Goal: Transaction & Acquisition: Purchase product/service

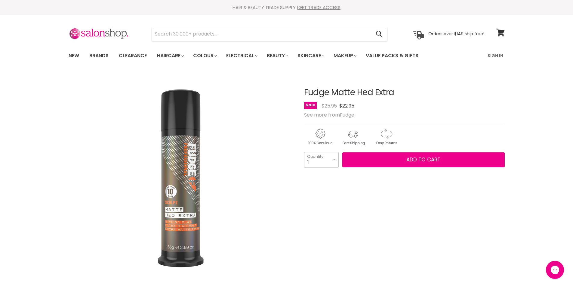
drag, startPoint x: 0, startPoint y: 0, endPoint x: 335, endPoint y: 159, distance: 370.4
click at [335, 159] on select "1 2 3 4 5 6 7 8 9 10+" at bounding box center [321, 159] width 35 height 15
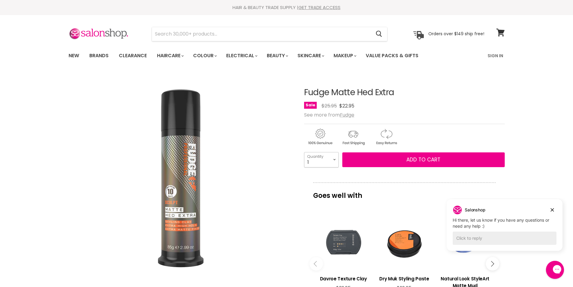
click at [336, 161] on select "1 2 3 4 5 6 7 8 9 10+" at bounding box center [321, 159] width 35 height 15
select select "3"
click at [304, 152] on select "1 2 3 4 5 6 7 8 9 10+" at bounding box center [321, 159] width 35 height 15
type input "3"
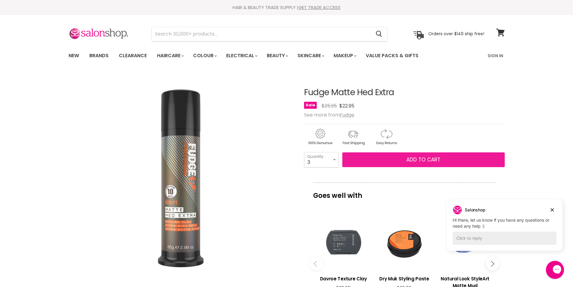
click at [376, 161] on button "Add to cart" at bounding box center [424, 159] width 163 height 15
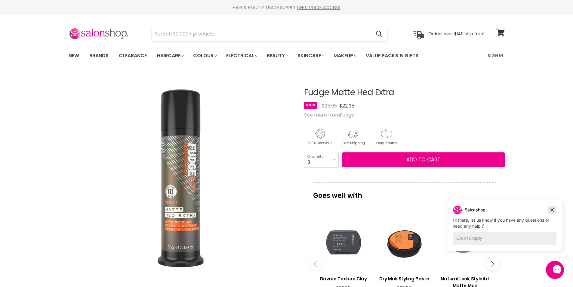
click at [552, 210] on icon "Dismiss campaign" at bounding box center [552, 209] width 3 height 3
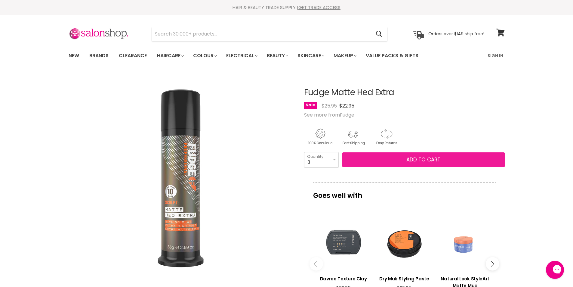
click at [424, 160] on span "Add to cart" at bounding box center [424, 159] width 34 height 7
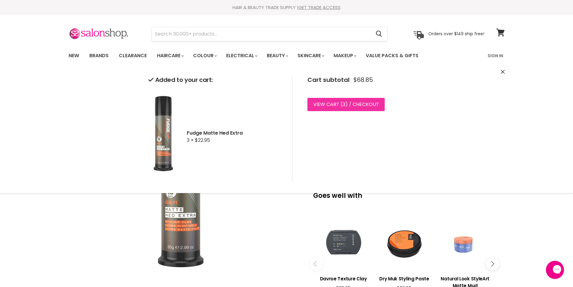
click at [355, 104] on link "View cart ( 3 ) / Checkout" at bounding box center [346, 104] width 77 height 13
